Goal: Check status: Check status

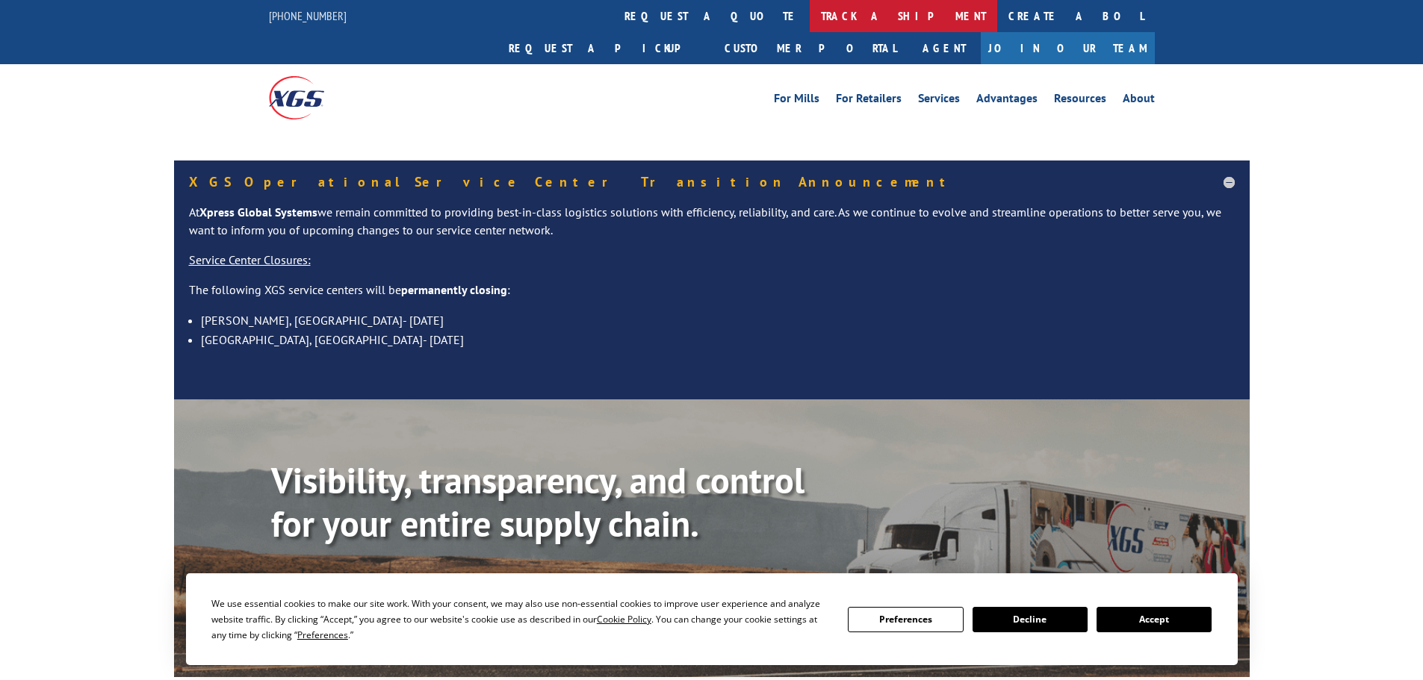
click at [810, 19] on link "track a shipment" at bounding box center [903, 16] width 187 height 32
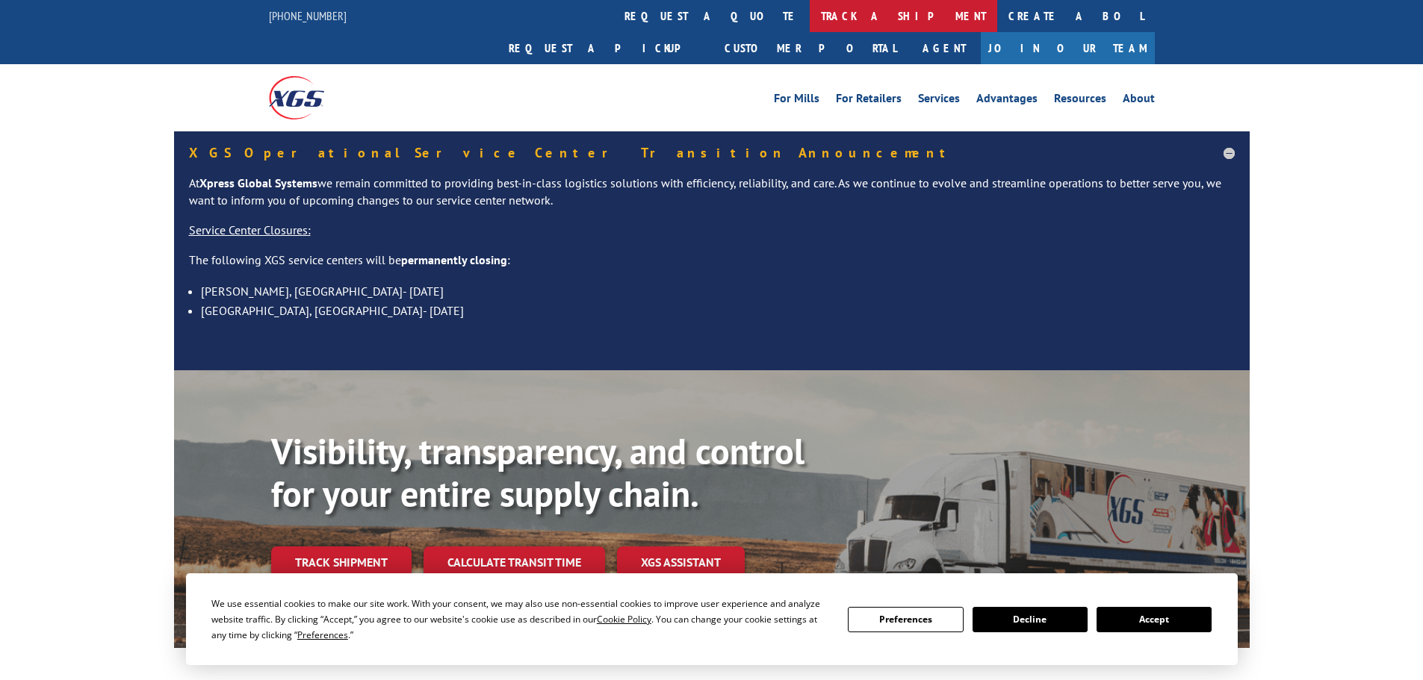
click at [810, 27] on link "track a shipment" at bounding box center [903, 16] width 187 height 32
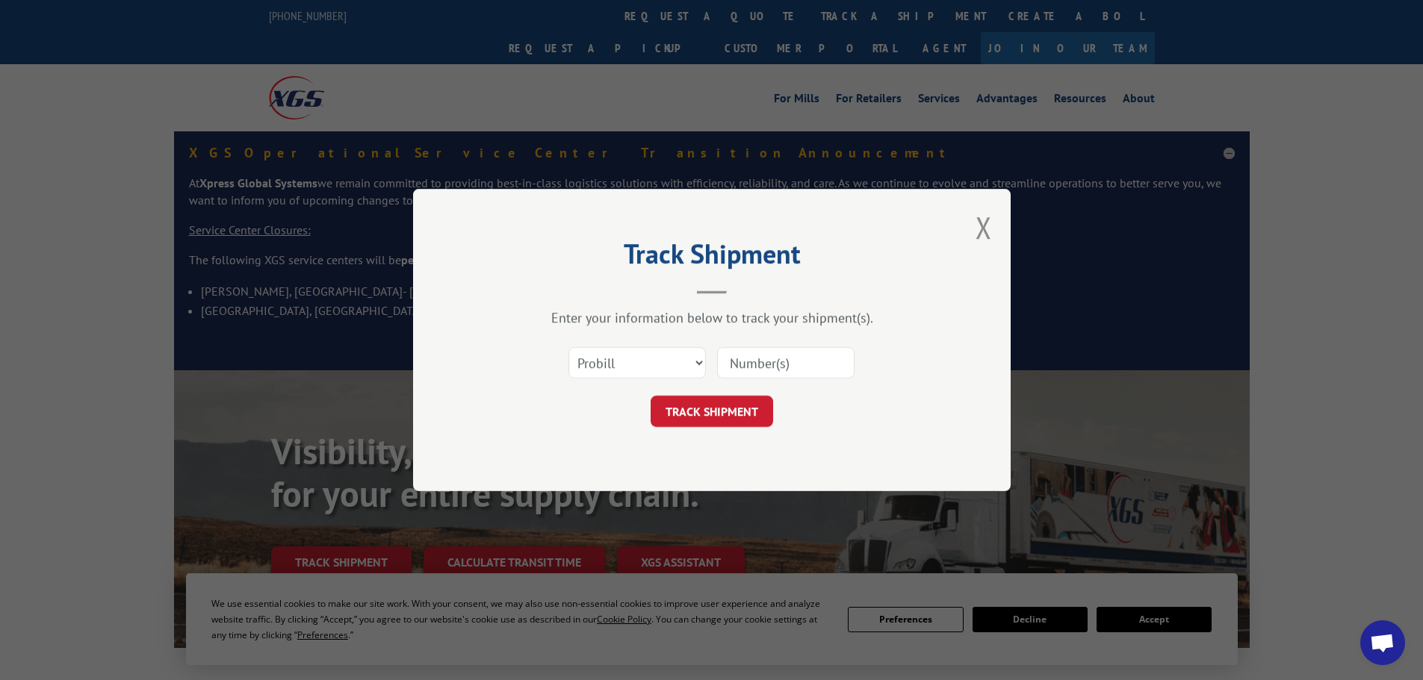
click at [764, 352] on input at bounding box center [785, 362] width 137 height 31
paste input "17467727"
type input "17467727"
click at [747, 422] on button "TRACK SHIPMENT" at bounding box center [712, 411] width 122 height 31
